Goal: Task Accomplishment & Management: Use online tool/utility

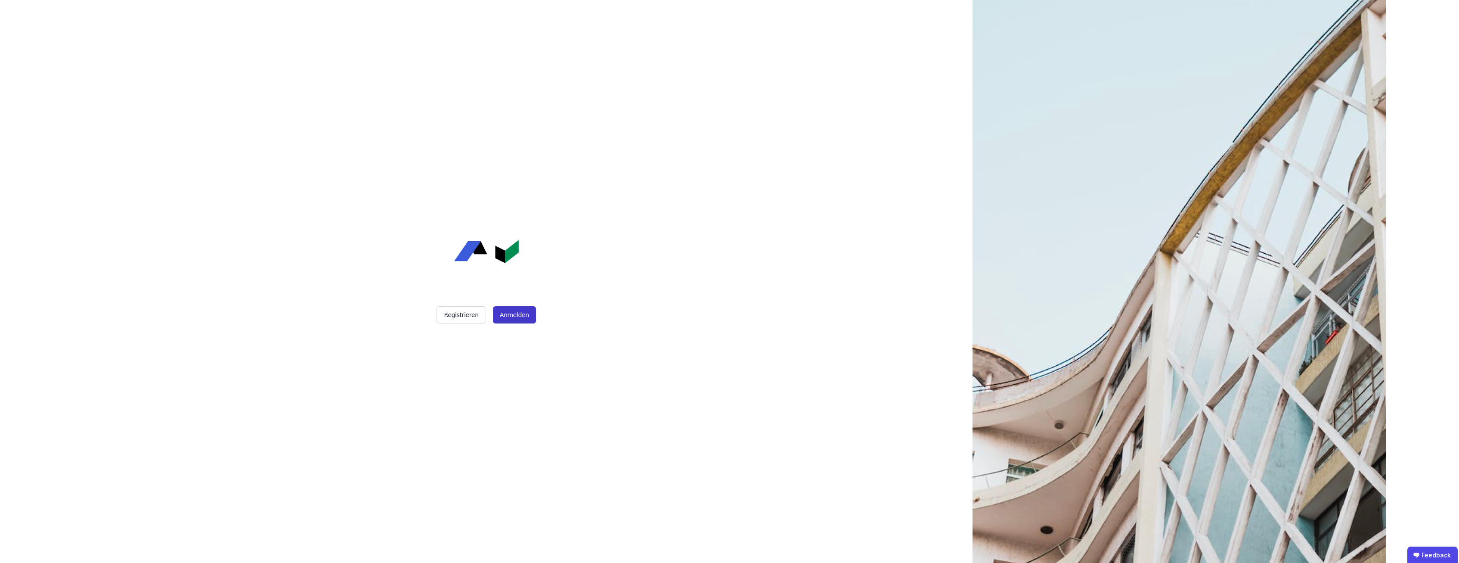
click at [507, 317] on button "Anmelden" at bounding box center [514, 314] width 43 height 17
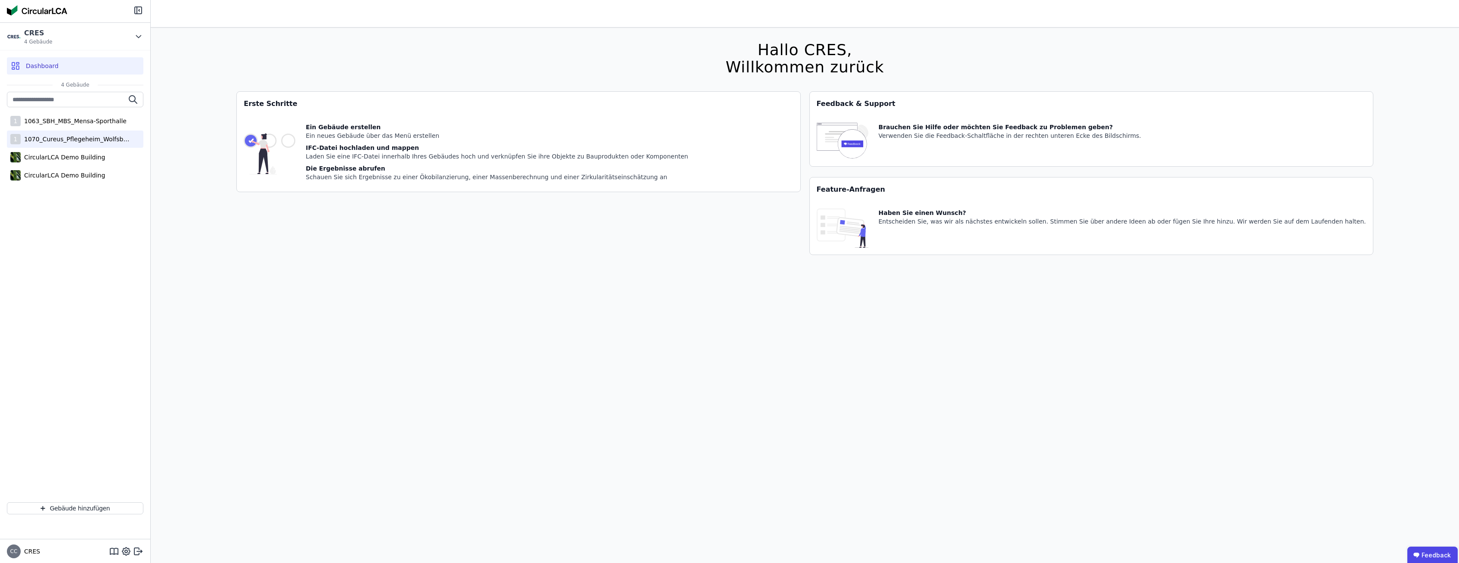
click at [95, 139] on div "1070_Cureus_Pflegeheim_Wolfsbüttel" at bounding box center [77, 139] width 112 height 9
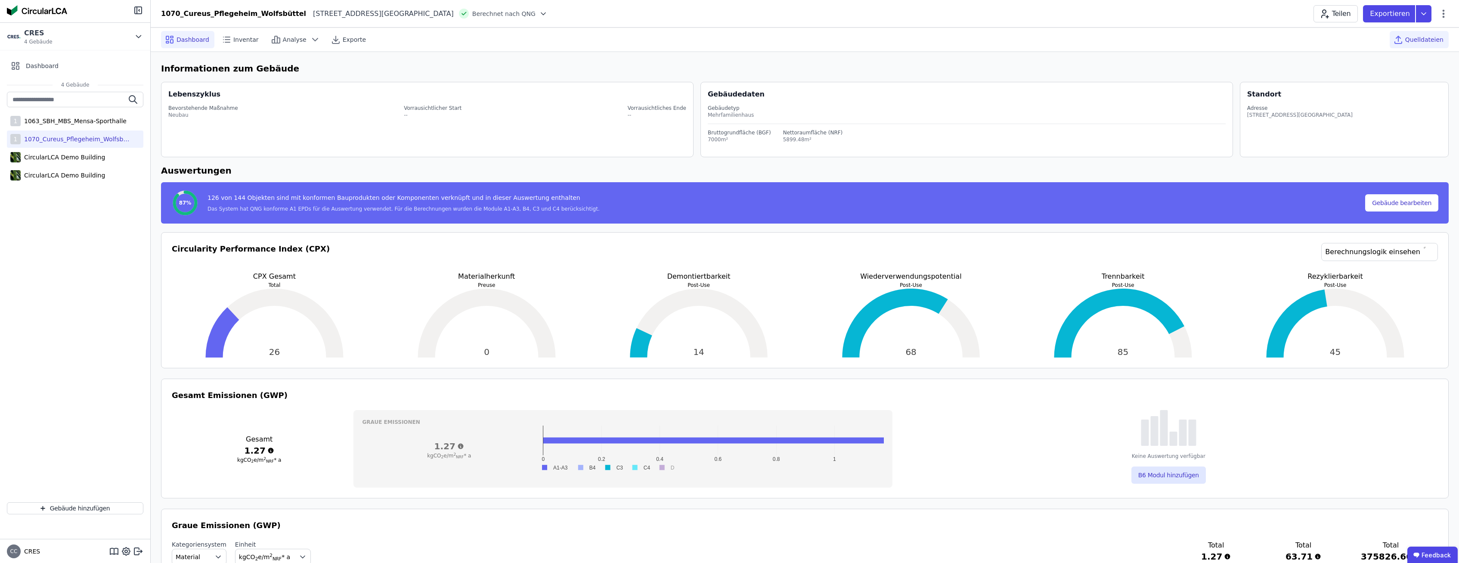
click at [1426, 42] on span "Quelldateien" at bounding box center [1424, 39] width 38 height 9
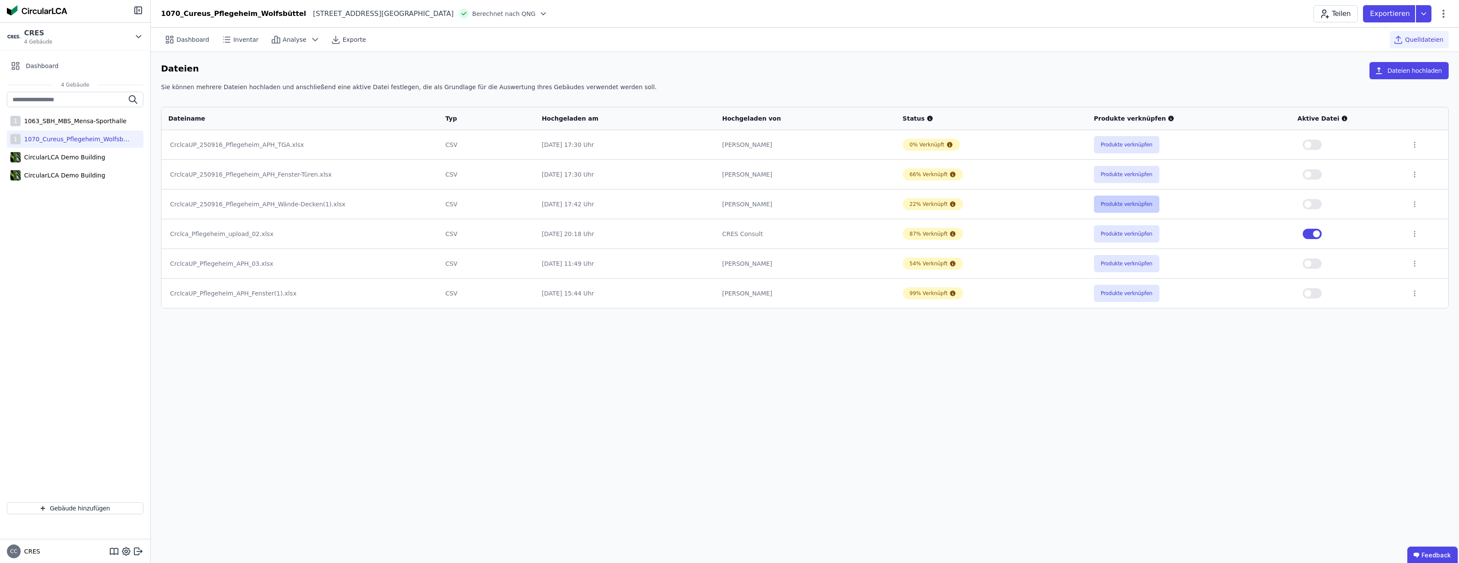
click at [1127, 206] on button "Produkte verknüpfen" at bounding box center [1126, 203] width 65 height 17
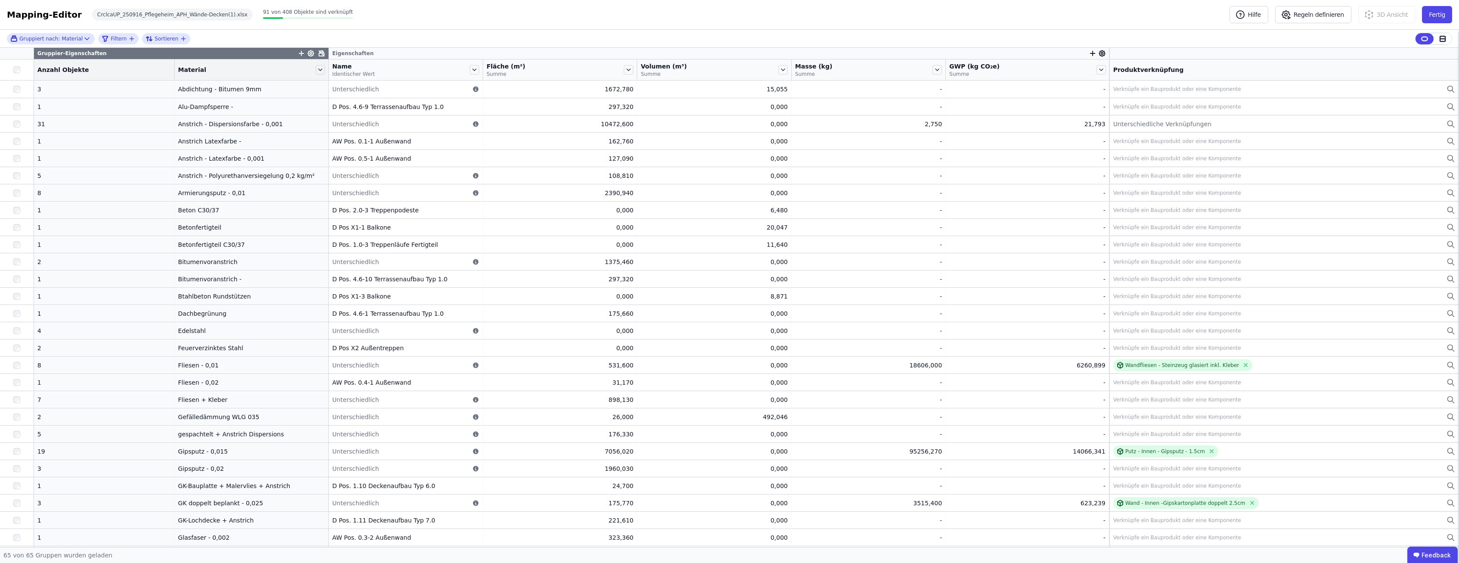
click at [1089, 54] on icon "button" at bounding box center [1093, 54] width 8 height 8
click at [1107, 114] on div "Importierte Eigenschaften" at bounding box center [1135, 114] width 79 height 9
click at [1101, 115] on div "Extra" at bounding box center [1140, 115] width 88 height 9
click at [1105, 121] on span "Importierte Eigenschaften / Extra" at bounding box center [1146, 124] width 100 height 7
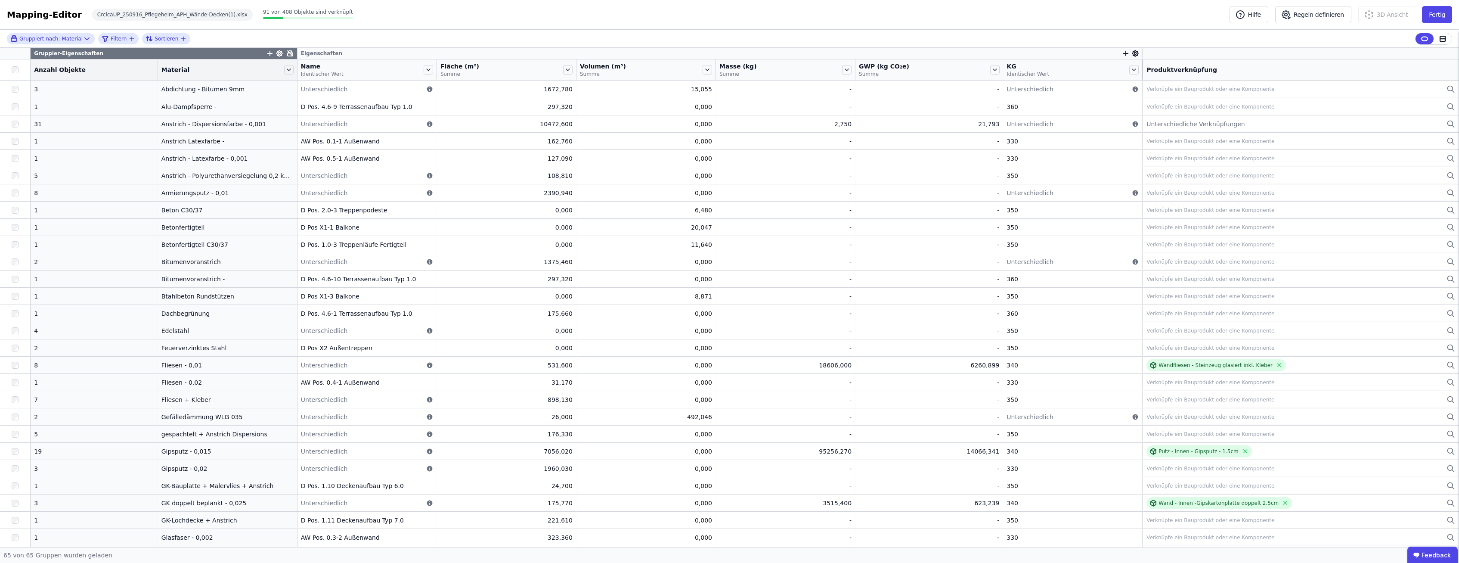
click at [249, 53] on div "Gruppier-Eigenschaften" at bounding box center [164, 53] width 266 height 11
click at [266, 53] on icon "button" at bounding box center [270, 54] width 8 height 8
click at [287, 113] on div "Importierte Eigenschaften" at bounding box center [312, 114] width 79 height 9
click at [299, 115] on div "Extra" at bounding box center [317, 115] width 88 height 9
click at [297, 121] on span "Importierte Eigenschaften / Extra" at bounding box center [323, 124] width 100 height 7
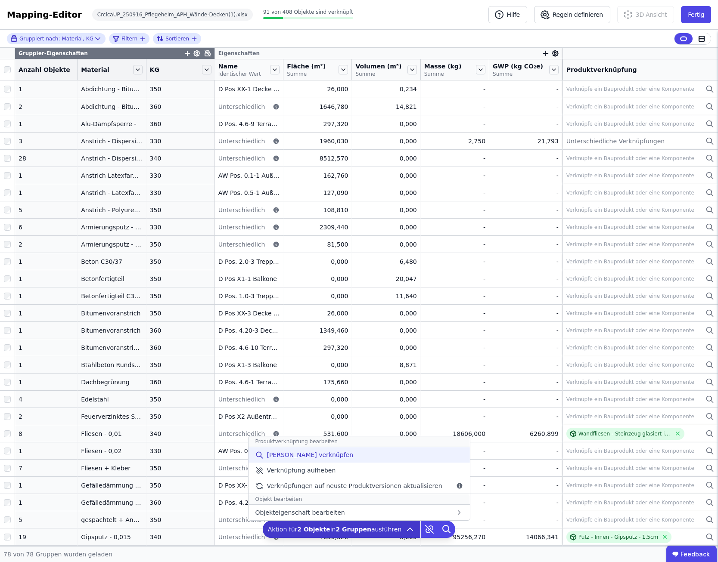
click at [315, 455] on span "[PERSON_NAME] verknüpfen" at bounding box center [309, 455] width 87 height 9
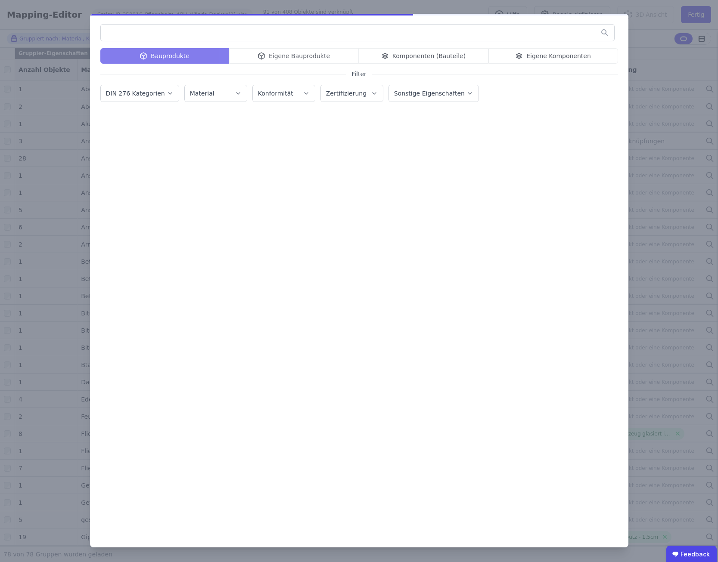
click at [292, 53] on div "Bauprodukte Eigene Bauprodukte Komponenten (Bauteile) Eigene Komponenten" at bounding box center [358, 55] width 517 height 15
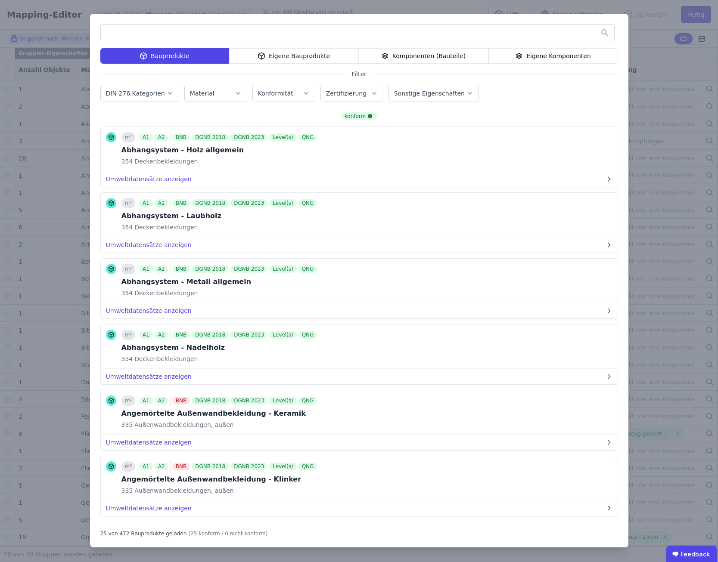
click at [281, 55] on div "Eigene Bauprodukte" at bounding box center [294, 55] width 130 height 15
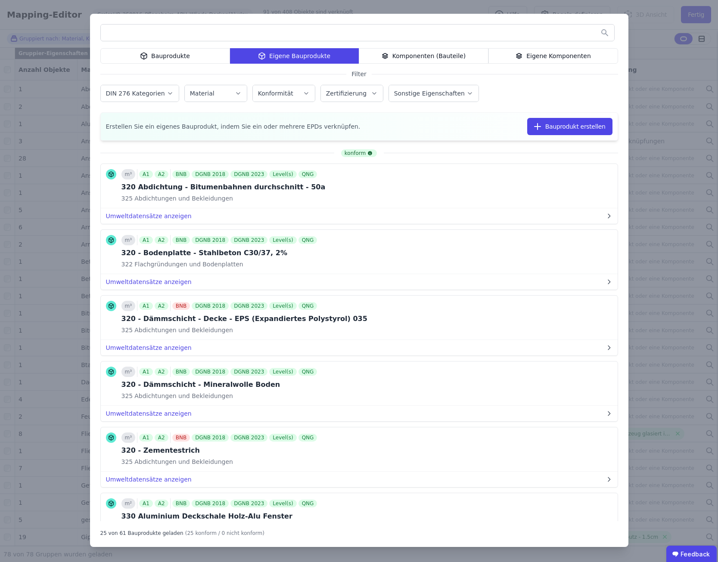
click at [277, 36] on input "text" at bounding box center [357, 32] width 513 height 15
click at [232, 27] on input "***" at bounding box center [357, 32] width 513 height 15
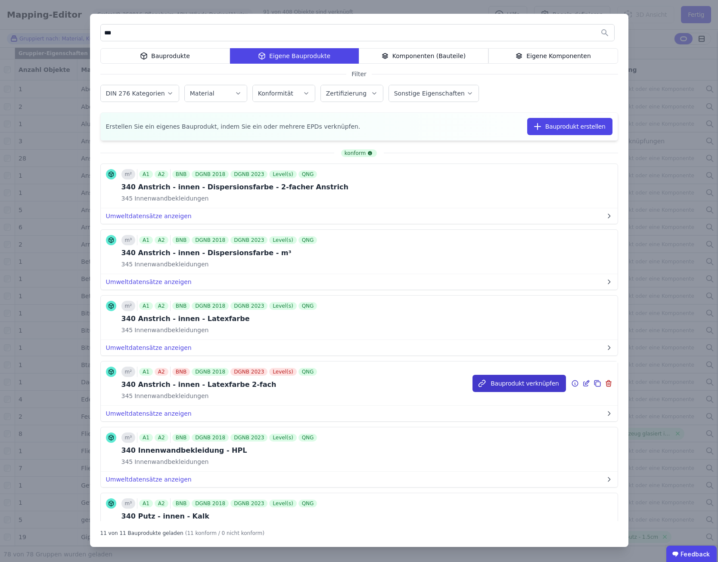
type input "***"
click at [517, 385] on button "Bauprodukt verknüpfen" at bounding box center [518, 383] width 93 height 17
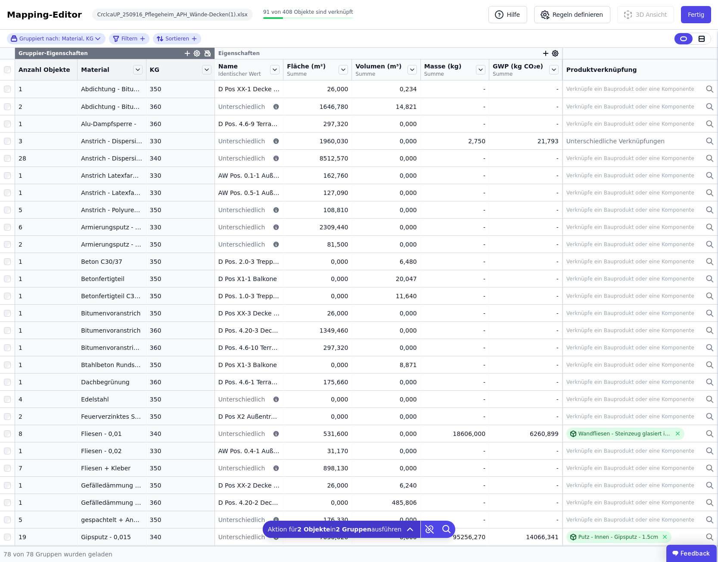
click at [687, 555] on ubdiv "Feedback" at bounding box center [691, 553] width 50 height 17
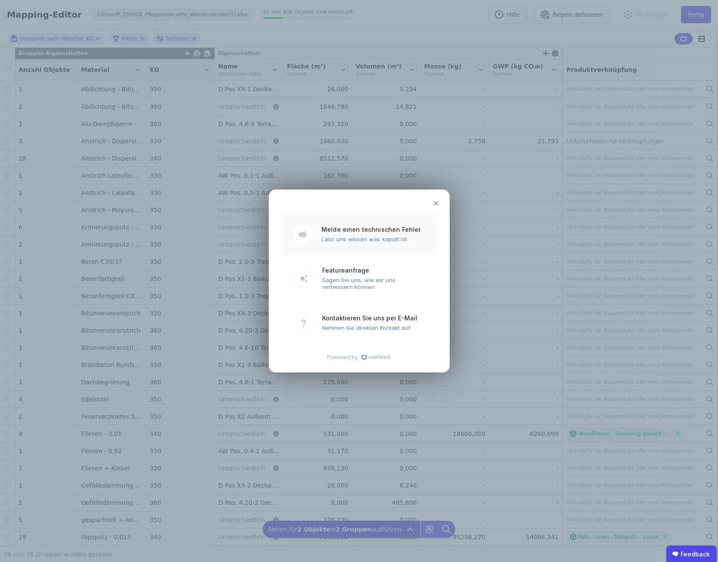
click at [361, 233] on ubroutemenu "Melde einen technischen Fehler Lass uns wissen was kaputt ist" at bounding box center [359, 235] width 156 height 42
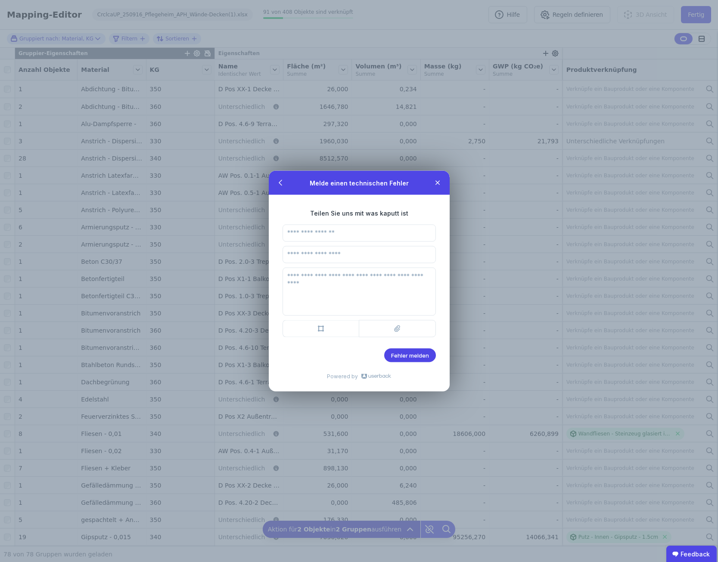
click at [340, 232] on input "text" at bounding box center [358, 233] width 153 height 17
click at [371, 235] on input "text" at bounding box center [358, 233] width 153 height 17
type input "*"
type input "*********"
click at [341, 257] on input "email" at bounding box center [358, 254] width 153 height 17
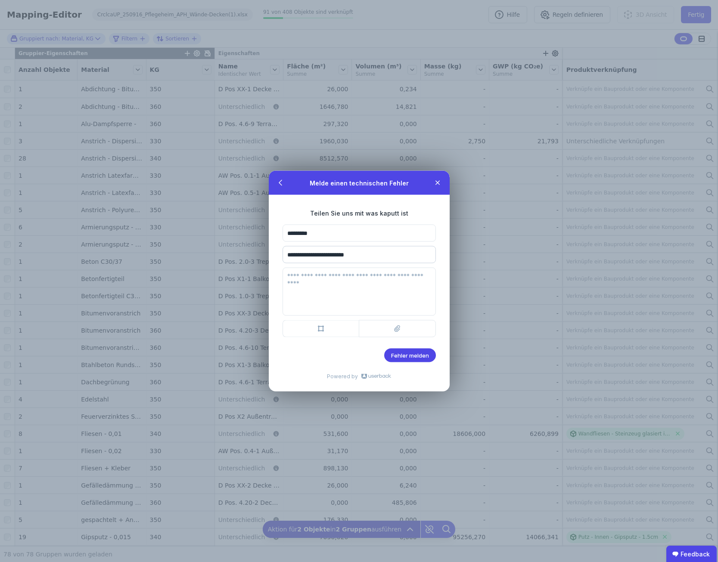
type input "**********"
click at [326, 282] on textarea at bounding box center [358, 292] width 153 height 48
type textarea "*"
type textarea "**********"
click at [420, 357] on span "Fehler melden" at bounding box center [410, 355] width 38 height 7
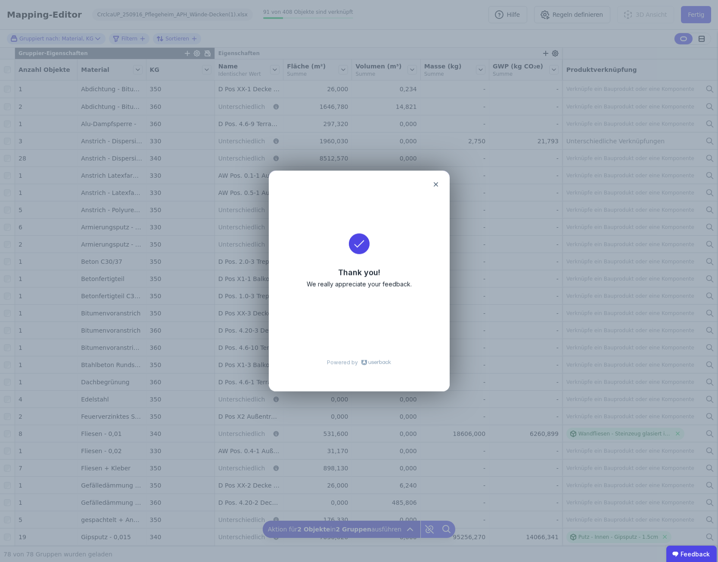
click at [433, 185] on icon at bounding box center [435, 184] width 7 height 7
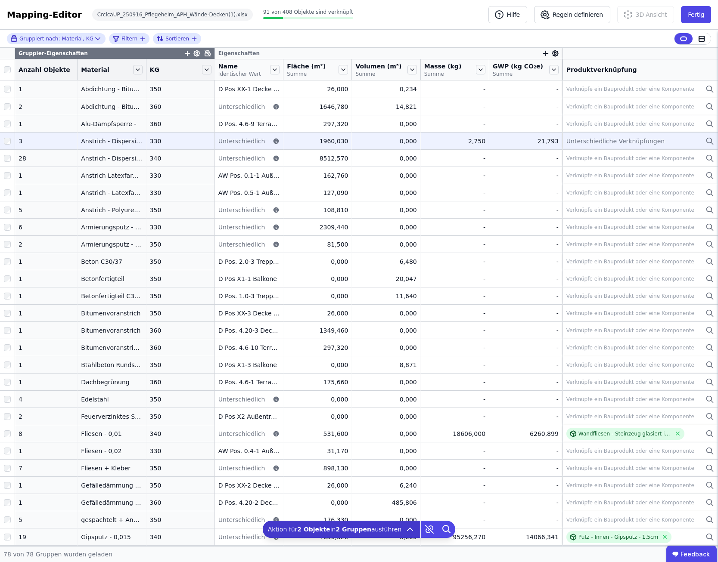
click at [585, 142] on span "Unterschiedliche Verknüpfungen" at bounding box center [615, 141] width 98 height 9
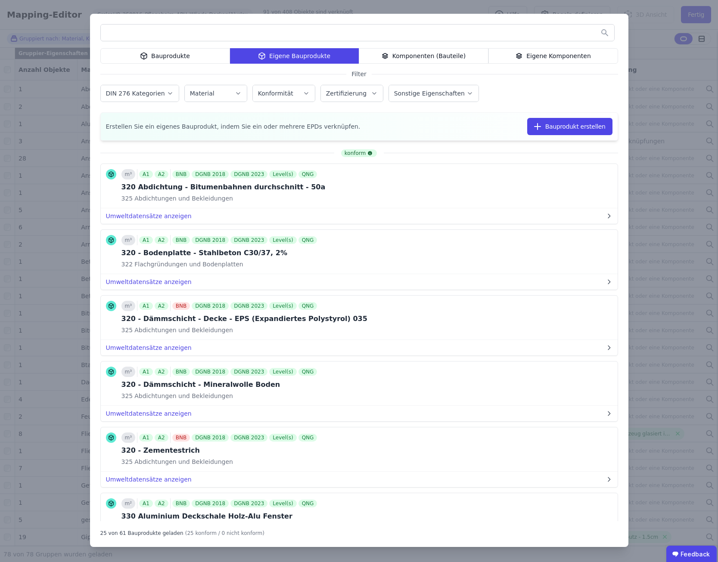
click at [667, 67] on div "Bauprodukte Eigene Bauprodukte Komponenten (Bauteile) Eigene Komponenten Filter…" at bounding box center [359, 281] width 718 height 562
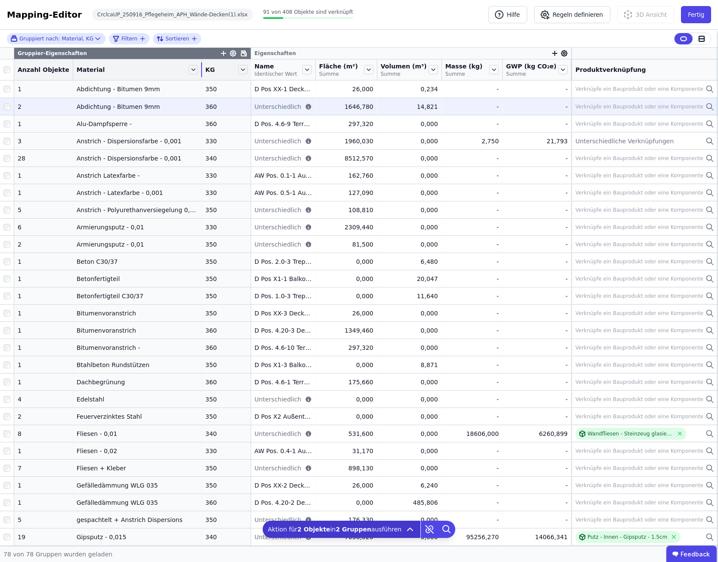
drag, startPoint x: 138, startPoint y: 71, endPoint x: 200, endPoint y: 98, distance: 67.5
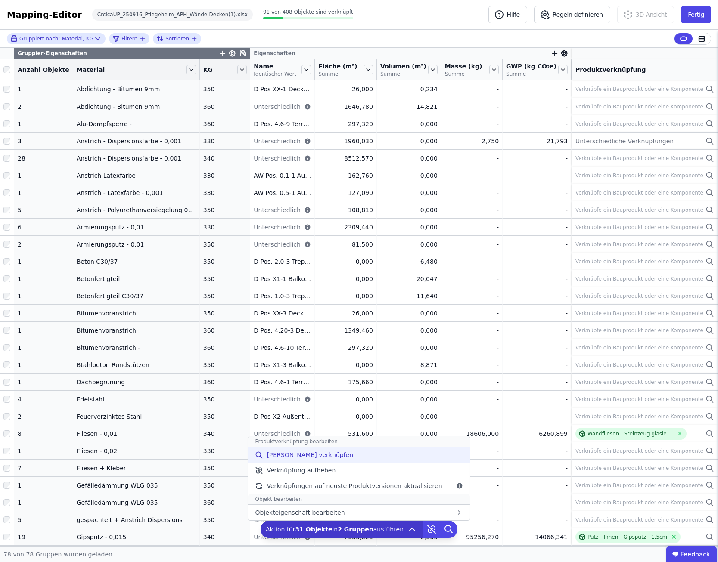
click at [325, 457] on span "[PERSON_NAME] verknüpfen" at bounding box center [309, 455] width 87 height 9
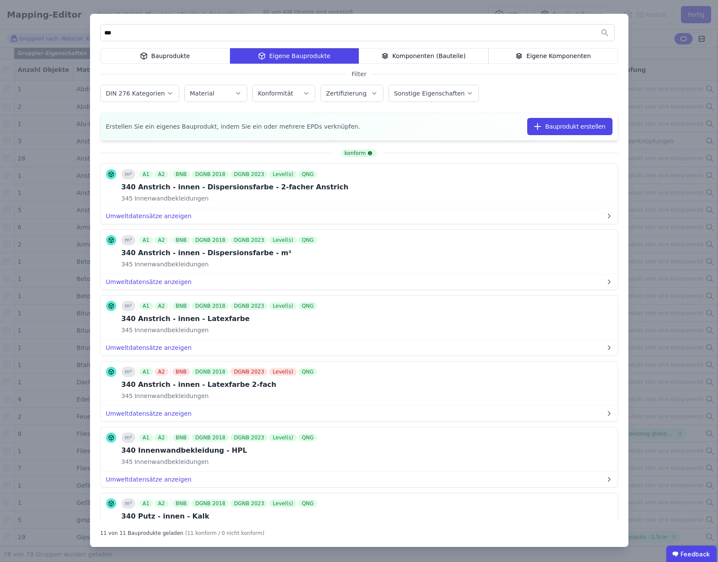
type input "***"
drag, startPoint x: 421, startPoint y: 22, endPoint x: 123, endPoint y: 40, distance: 298.8
click at [114, 43] on div "*** Bauprodukte Eigene Bauprodukte Komponenten (Bauteile) Eigene Komponenten Fi…" at bounding box center [359, 280] width 538 height 533
click at [527, 186] on button "Bauprodukt verknüpfen" at bounding box center [518, 185] width 93 height 17
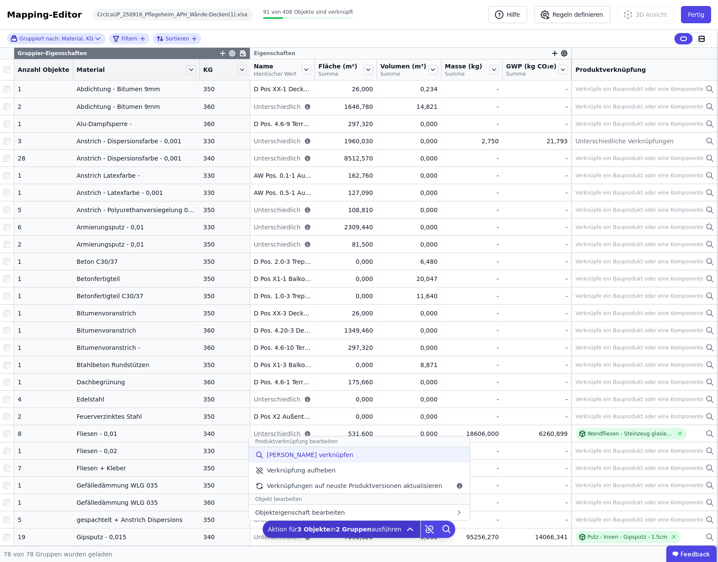
click at [333, 454] on div "[PERSON_NAME] verknüpfen" at bounding box center [358, 454] width 221 height 15
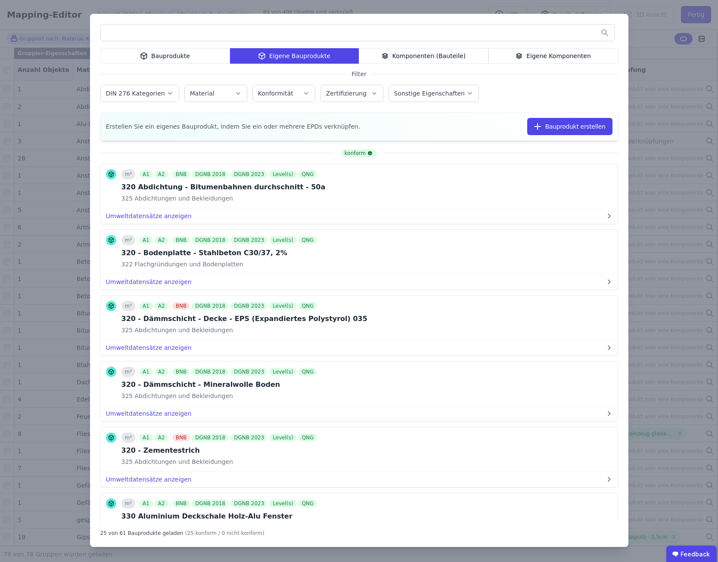
click at [208, 56] on div "Bauprodukte" at bounding box center [165, 55] width 130 height 15
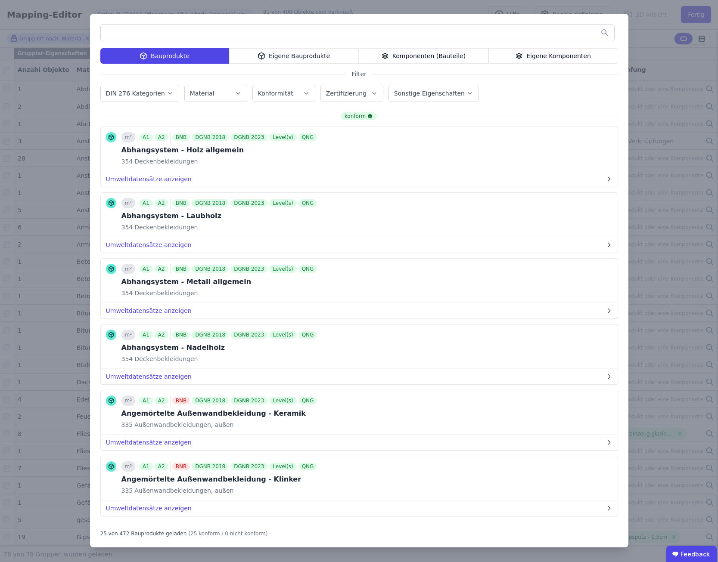
click at [185, 32] on input "text" at bounding box center [357, 32] width 513 height 15
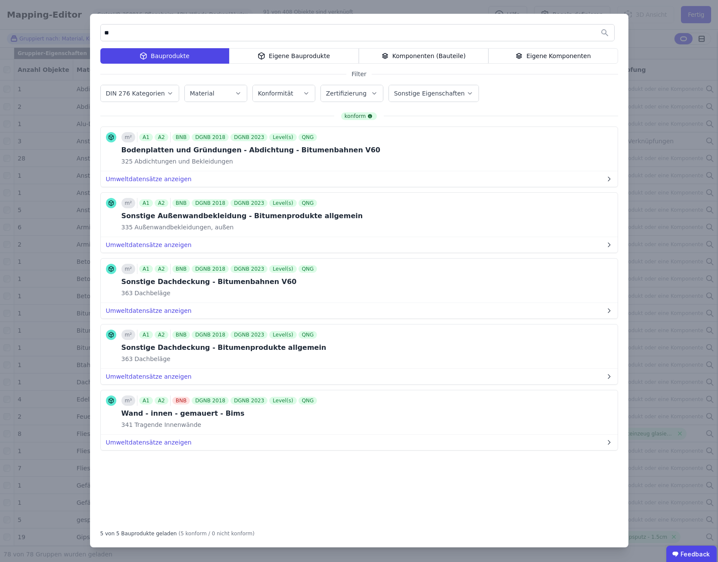
type input "*"
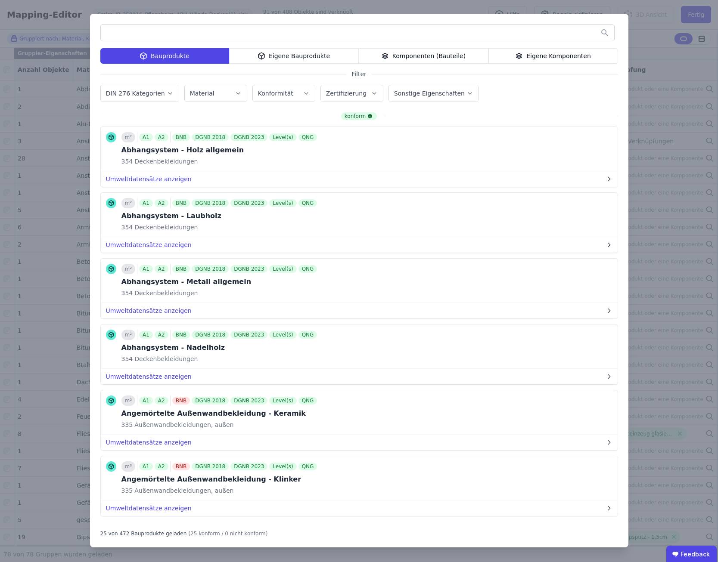
click at [290, 55] on div "Eigene Bauprodukte" at bounding box center [294, 55] width 130 height 15
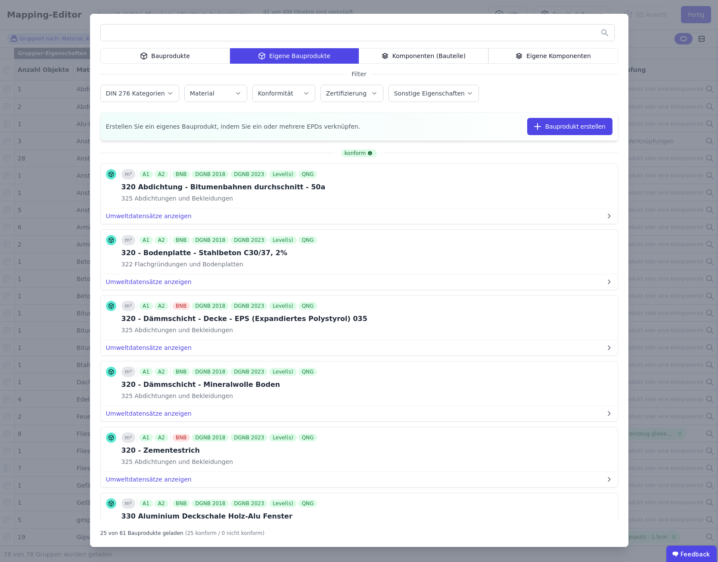
click at [300, 30] on input "text" at bounding box center [357, 32] width 513 height 15
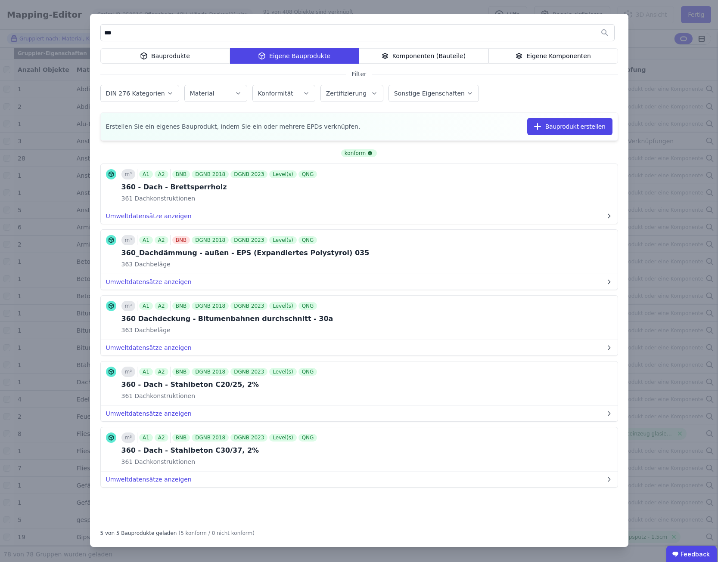
click at [172, 55] on div "Bauprodukte" at bounding box center [165, 55] width 130 height 15
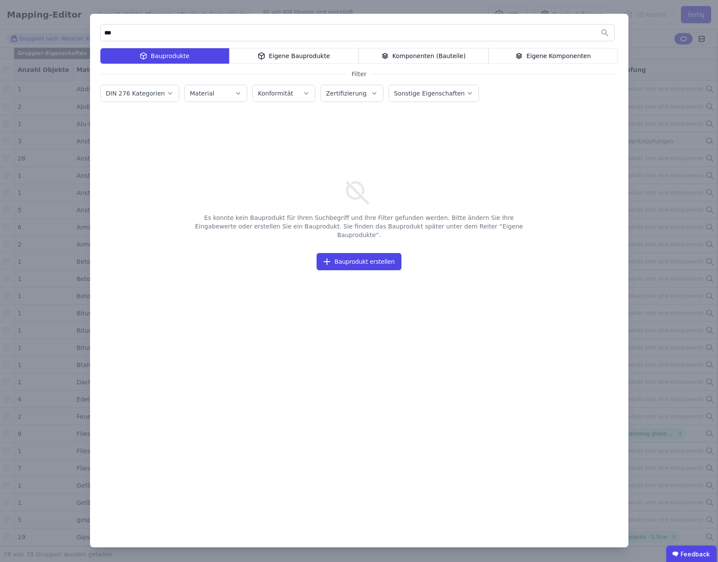
click at [156, 35] on input "***" at bounding box center [357, 32] width 513 height 15
type input "*"
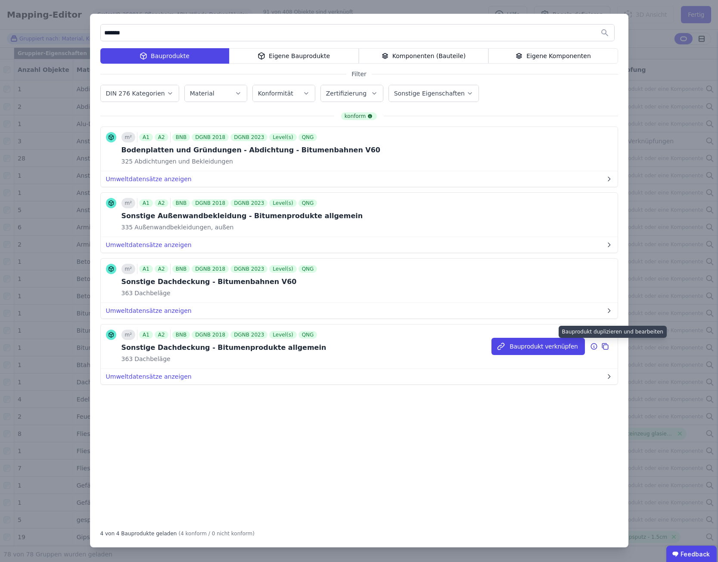
type input "*******"
click at [606, 346] on icon at bounding box center [605, 346] width 8 height 10
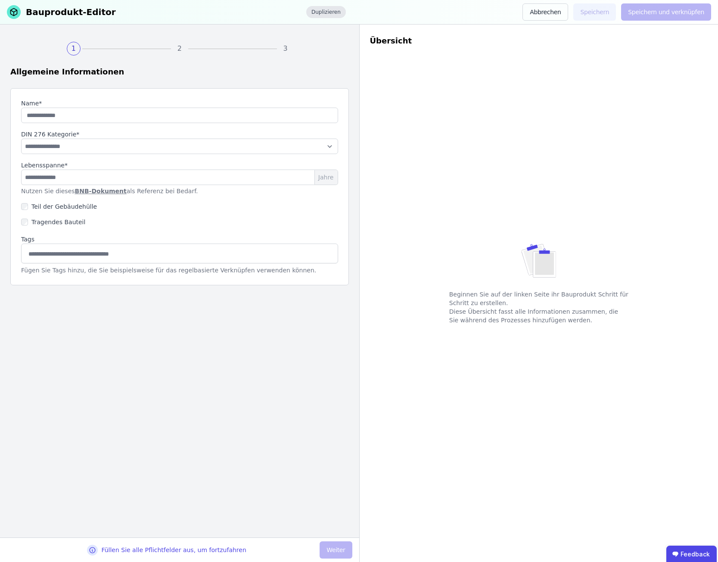
type input "**********"
select select "**********"
type input "**"
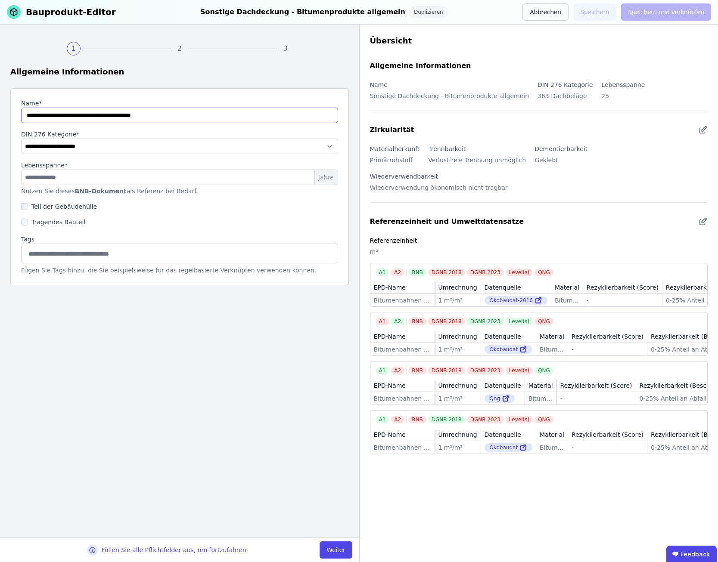
click at [27, 119] on input "string" at bounding box center [179, 115] width 317 height 15
drag, startPoint x: 207, startPoint y: 116, endPoint x: 218, endPoint y: 105, distance: 15.5
click at [218, 109] on input "string" at bounding box center [179, 115] width 317 height 15
type input "**********"
click at [153, 258] on input at bounding box center [180, 254] width 306 height 14
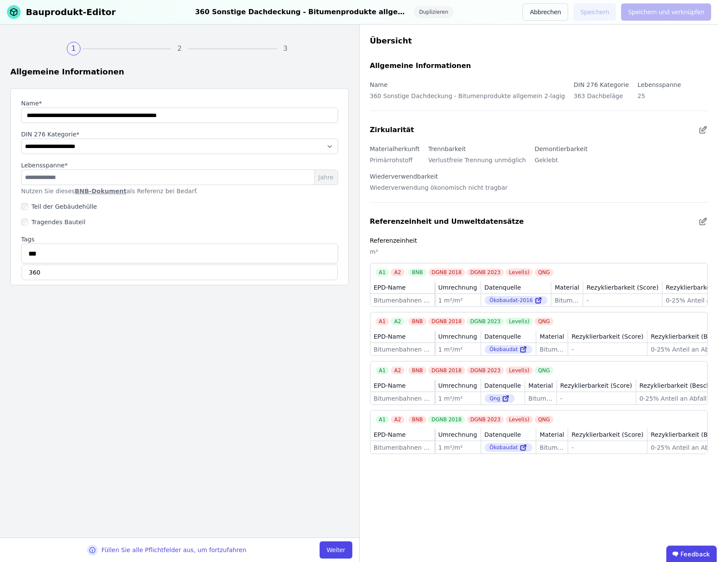
type input "***"
click at [42, 269] on div "360" at bounding box center [180, 272] width 316 height 15
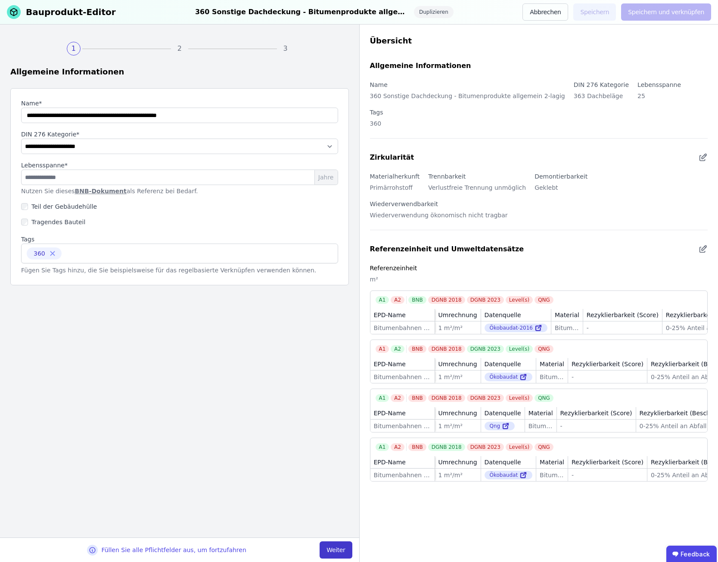
click at [332, 548] on button "Weiter" at bounding box center [335, 550] width 32 height 17
select select "**********"
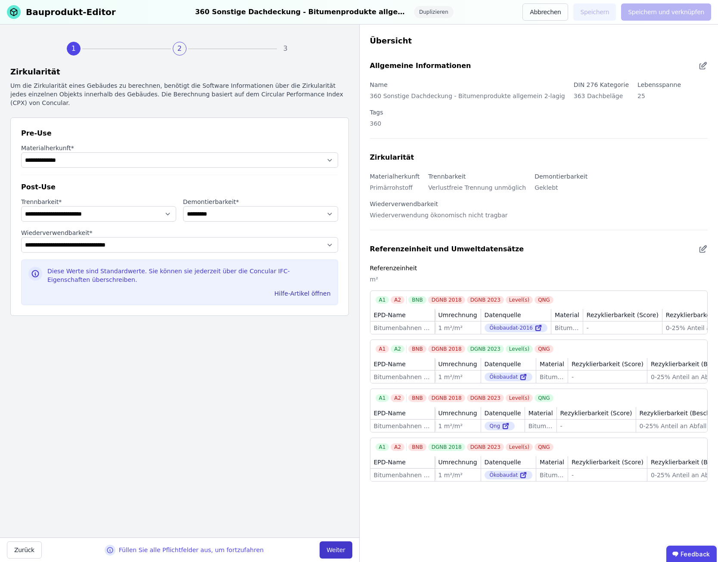
click at [329, 551] on button "Weiter" at bounding box center [335, 550] width 32 height 17
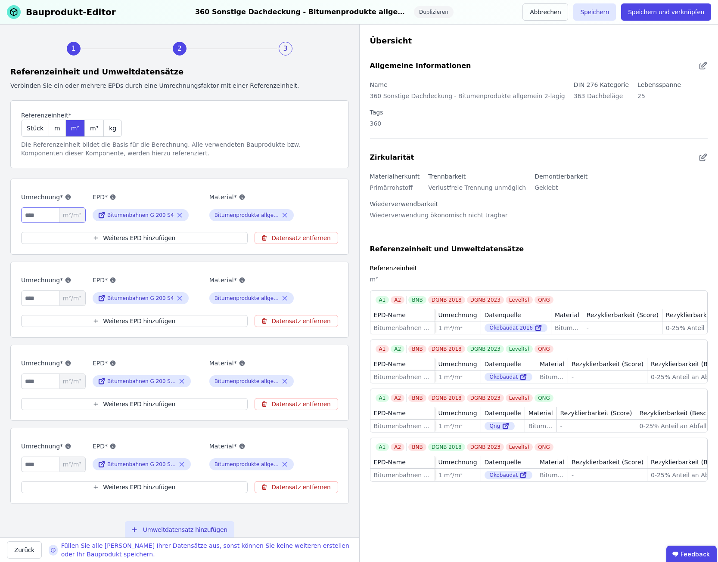
drag, startPoint x: 46, startPoint y: 214, endPoint x: 15, endPoint y: 214, distance: 30.1
click at [21, 214] on input "*" at bounding box center [53, 214] width 65 height 15
type input "*"
drag, startPoint x: 31, startPoint y: 300, endPoint x: -3, endPoint y: 293, distance: 35.1
click at [21, 293] on input "*" at bounding box center [53, 298] width 65 height 15
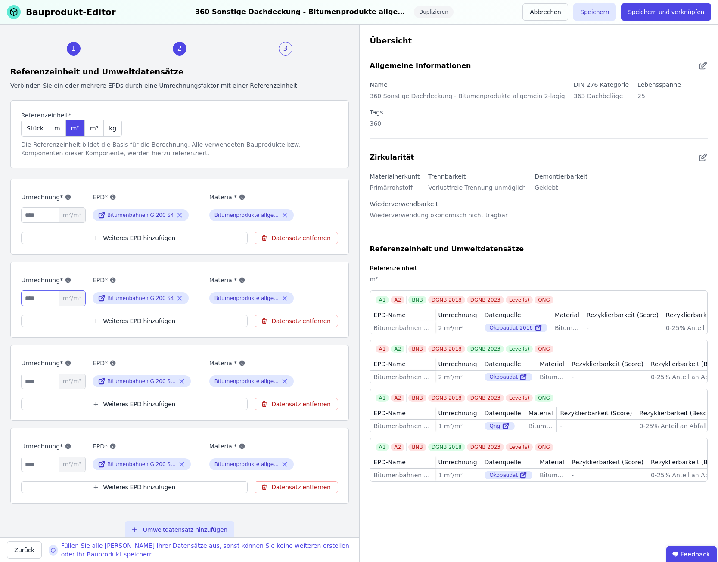
type input "*"
drag, startPoint x: 32, startPoint y: 378, endPoint x: 8, endPoint y: 374, distance: 24.3
click at [21, 374] on input "*" at bounding box center [53, 381] width 65 height 15
type input "*"
drag, startPoint x: 33, startPoint y: 467, endPoint x: 18, endPoint y: 461, distance: 16.2
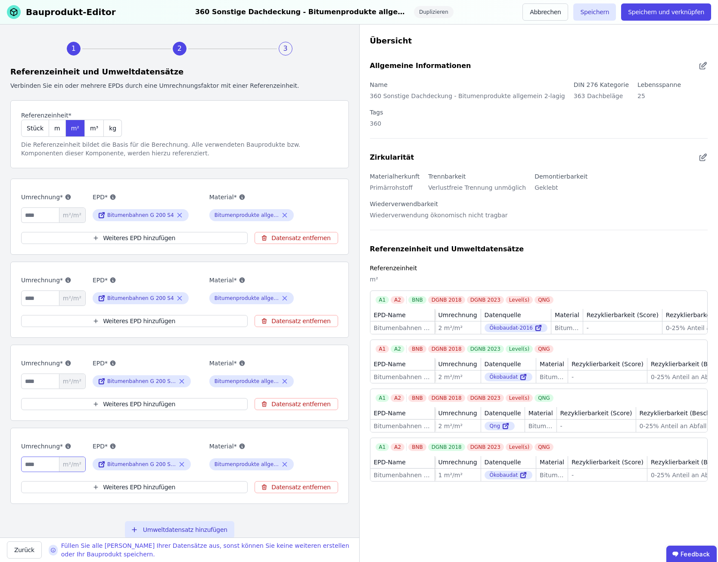
click at [21, 461] on input "*" at bounding box center [53, 464] width 65 height 15
type input "*"
click at [671, 12] on button "Speichern und verknüpfen" at bounding box center [666, 11] width 90 height 17
